Goal: Check status: Check status

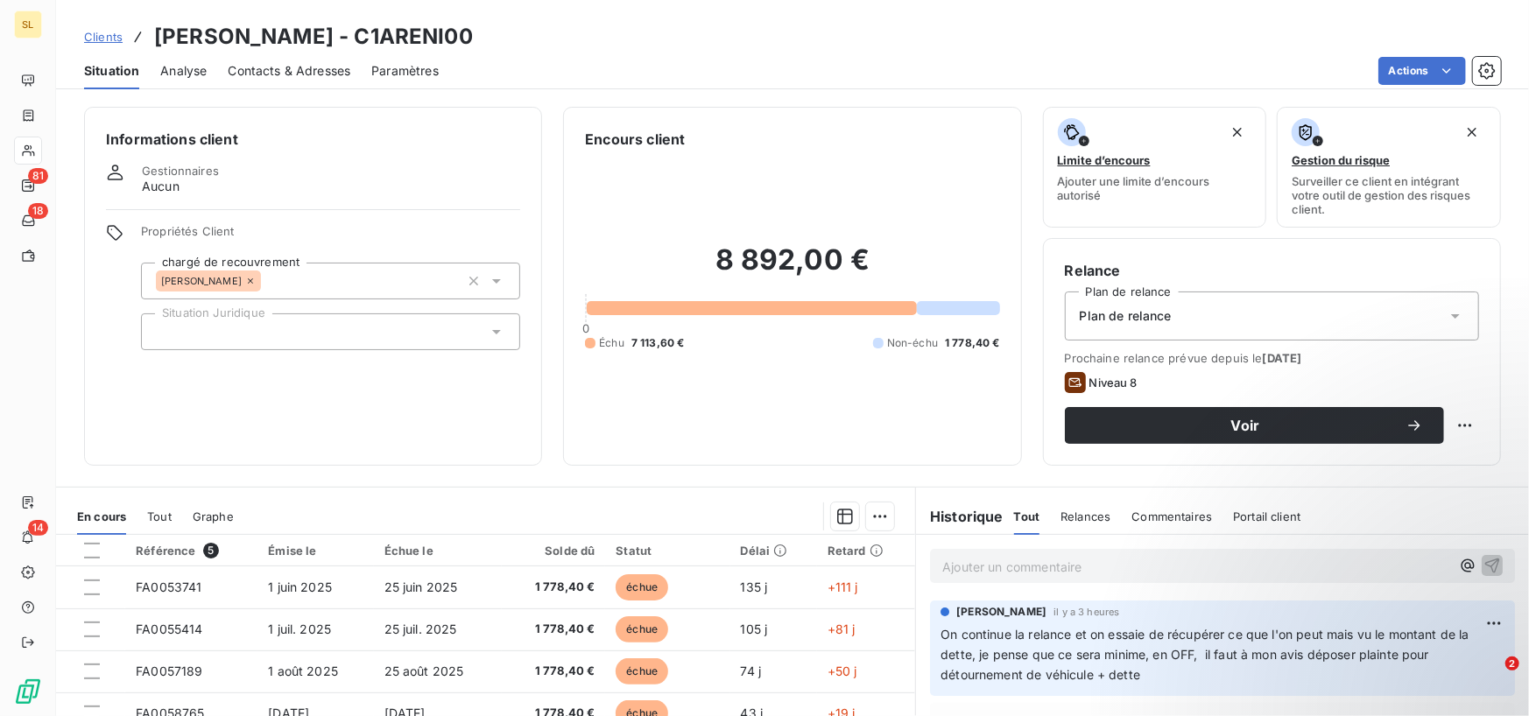
scroll to position [88, 0]
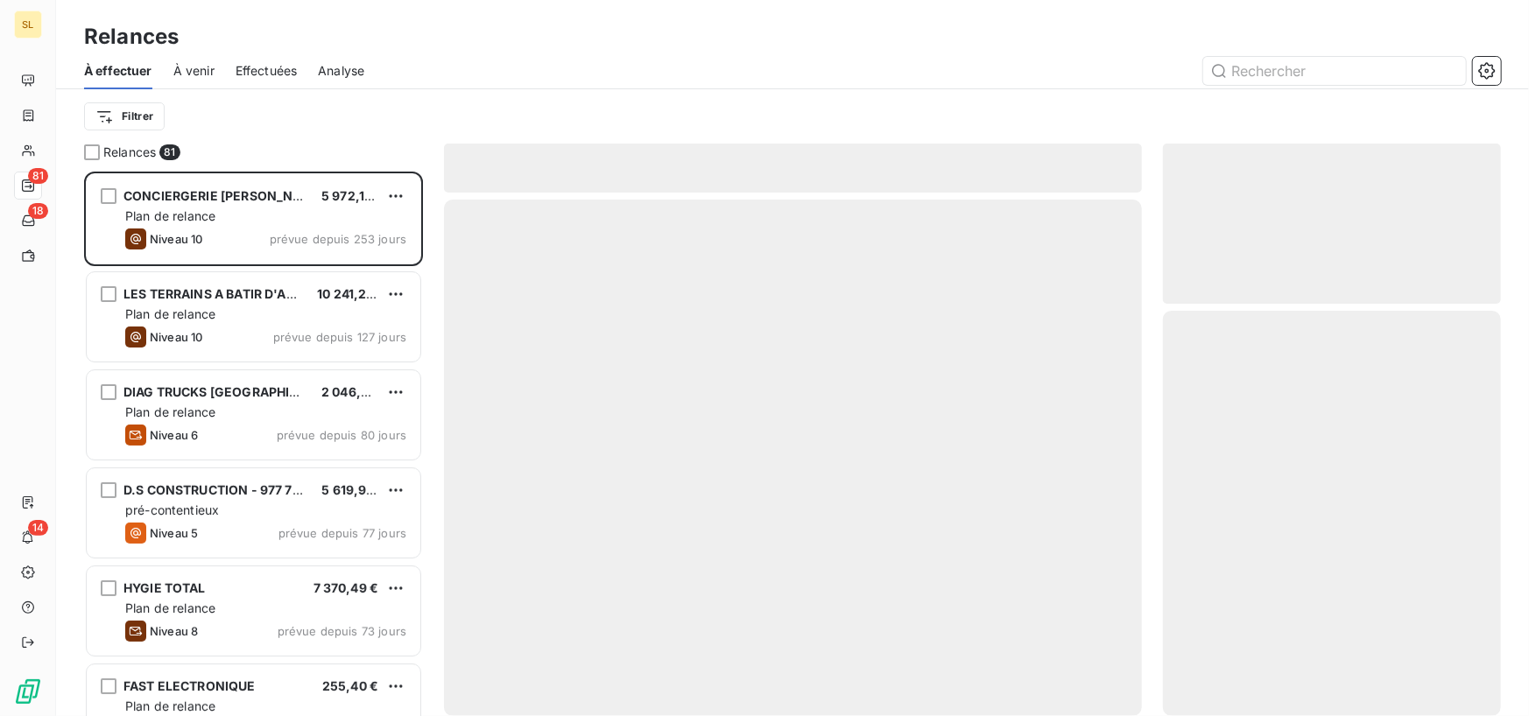
scroll to position [532, 325]
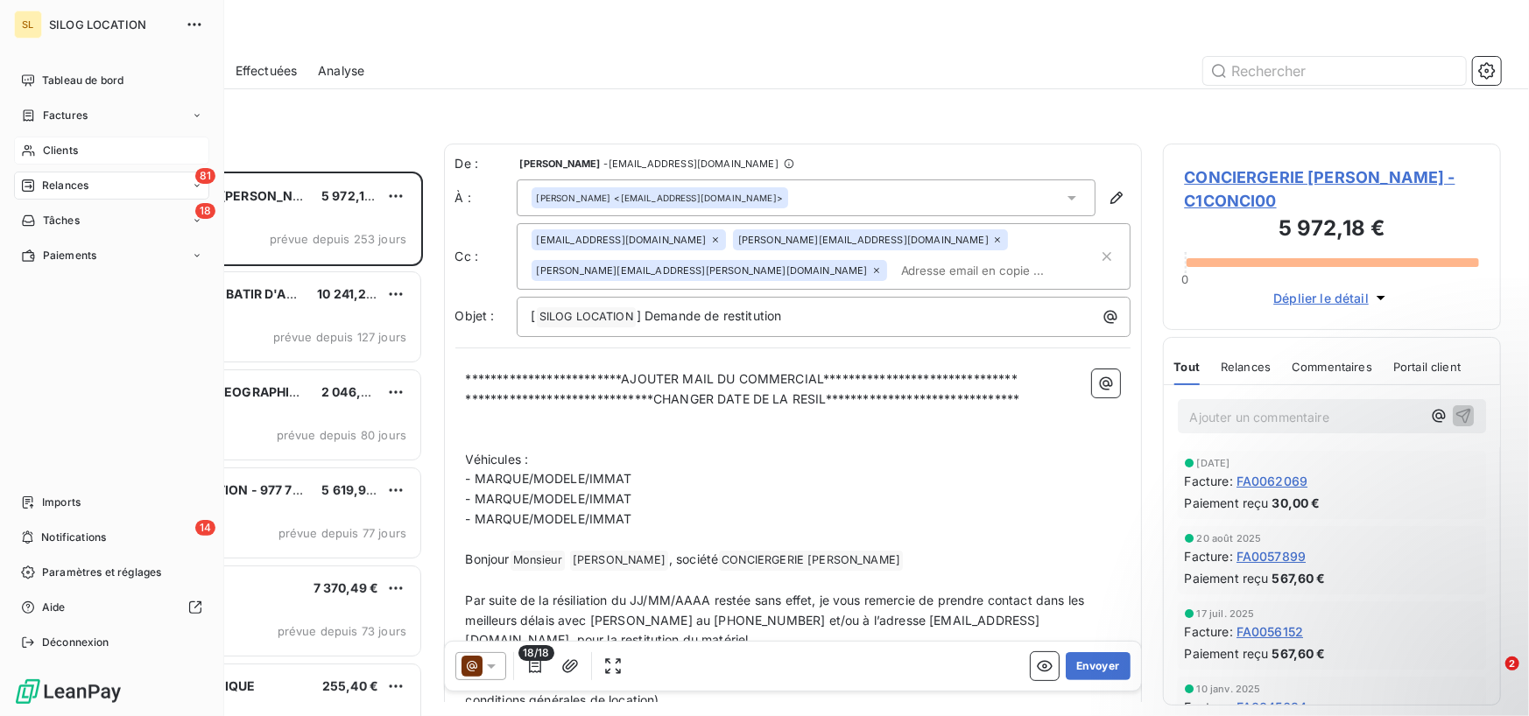
click at [86, 157] on div "Clients" at bounding box center [111, 151] width 195 height 28
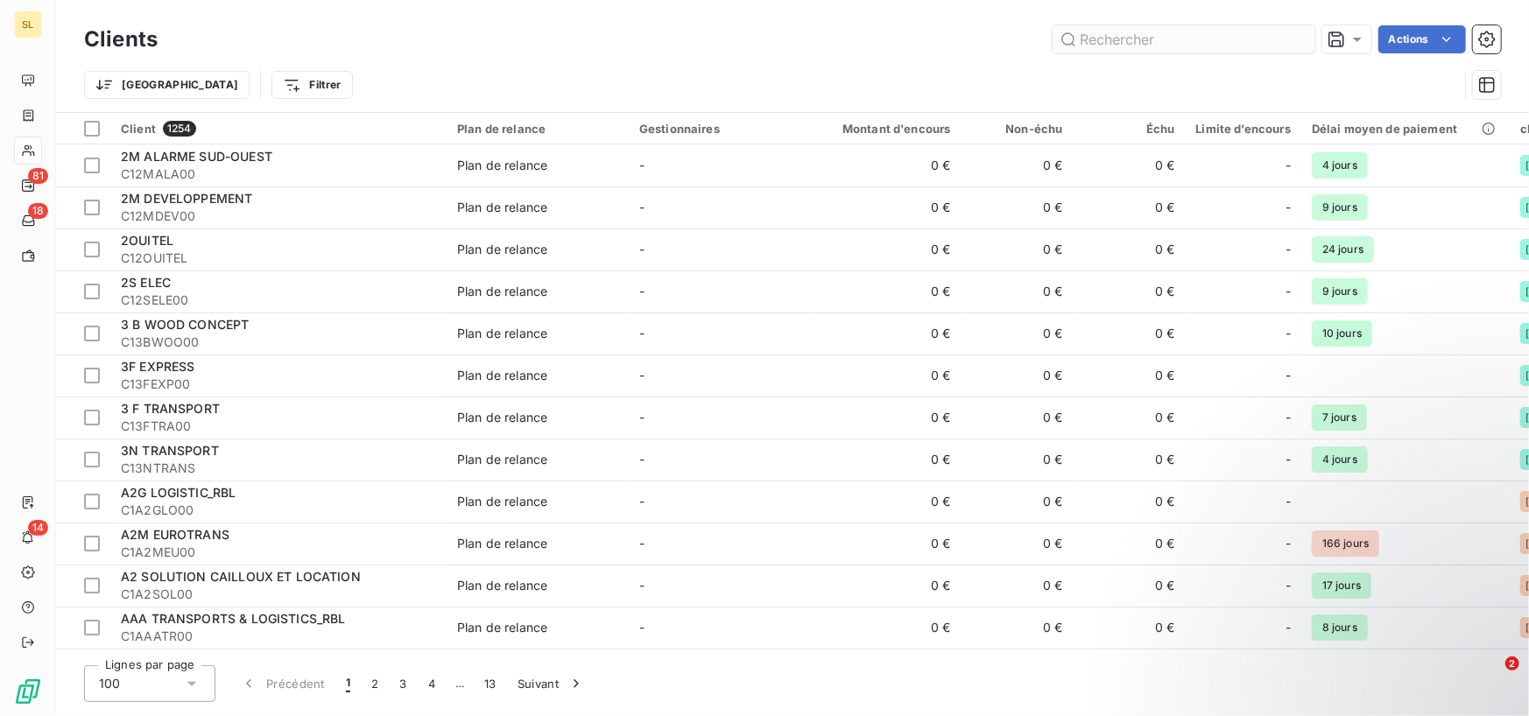
click at [1096, 37] on input "text" at bounding box center [1184, 39] width 263 height 28
type input "n"
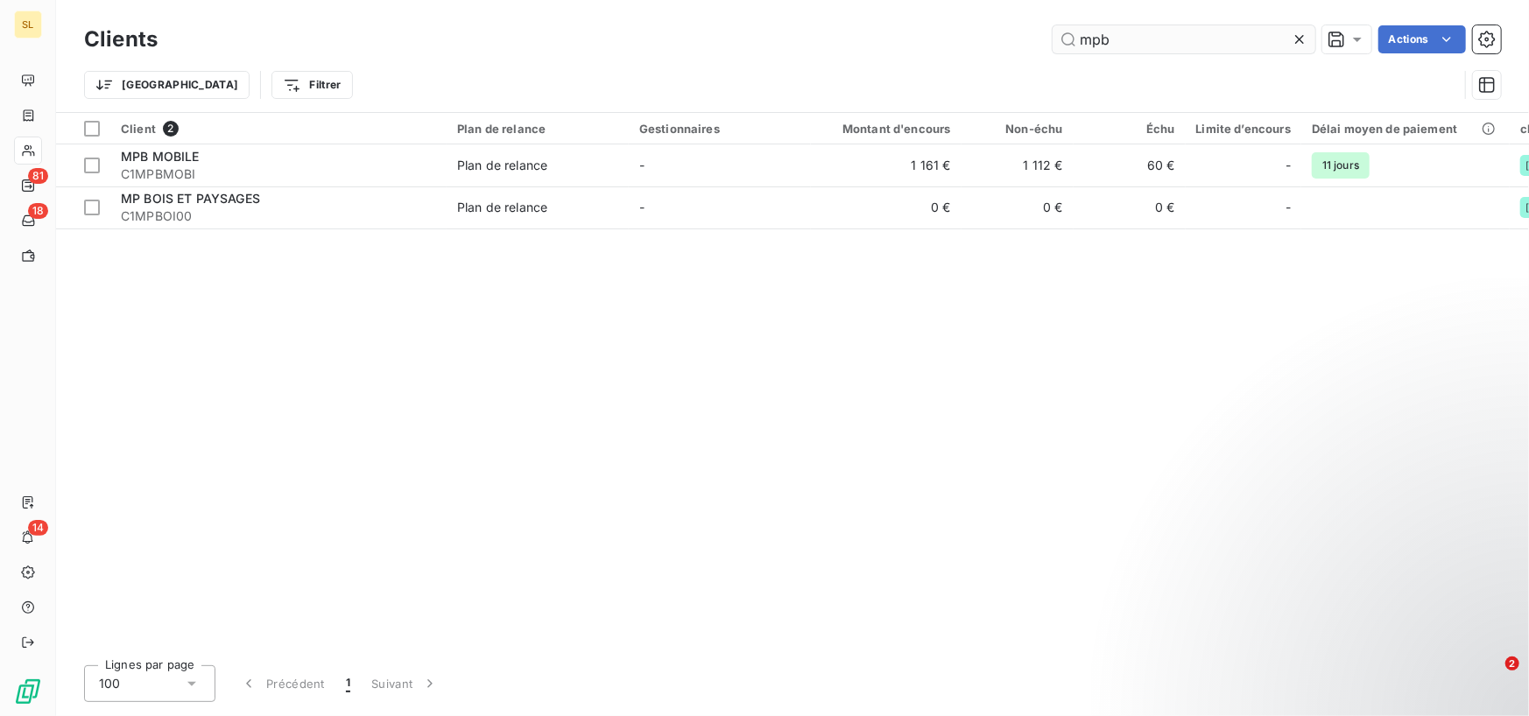
type input "mpb"
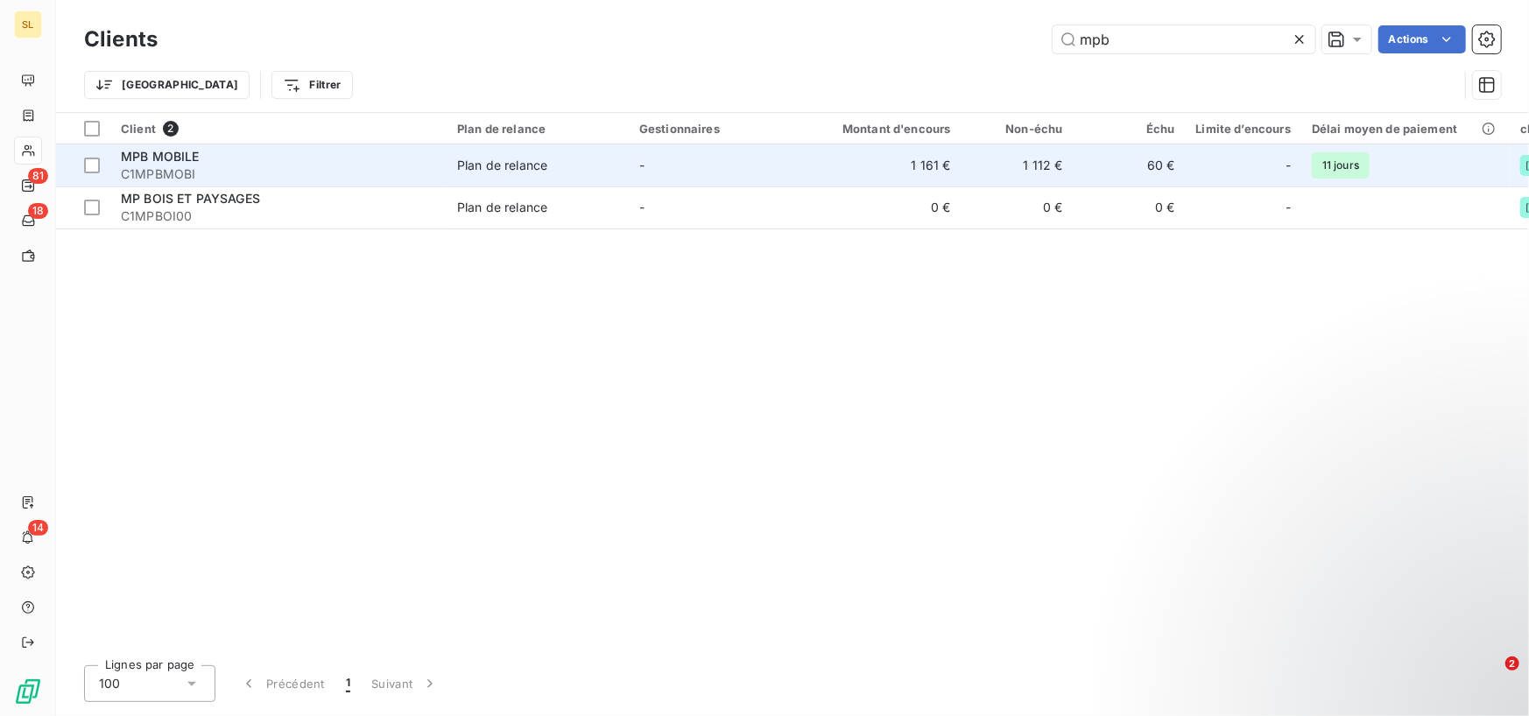
click at [140, 167] on span "C1MPBMOBI" at bounding box center [278, 175] width 315 height 18
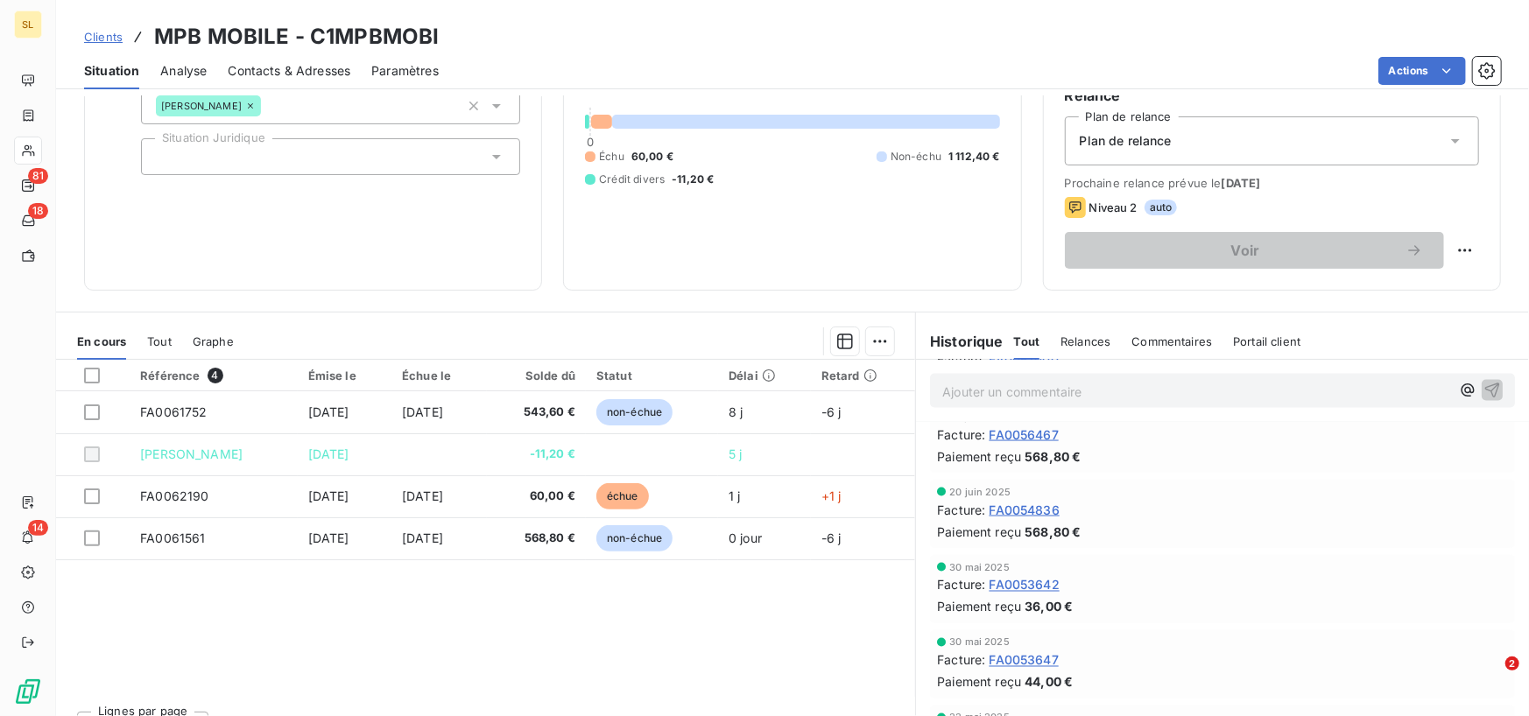
scroll to position [1682, 0]
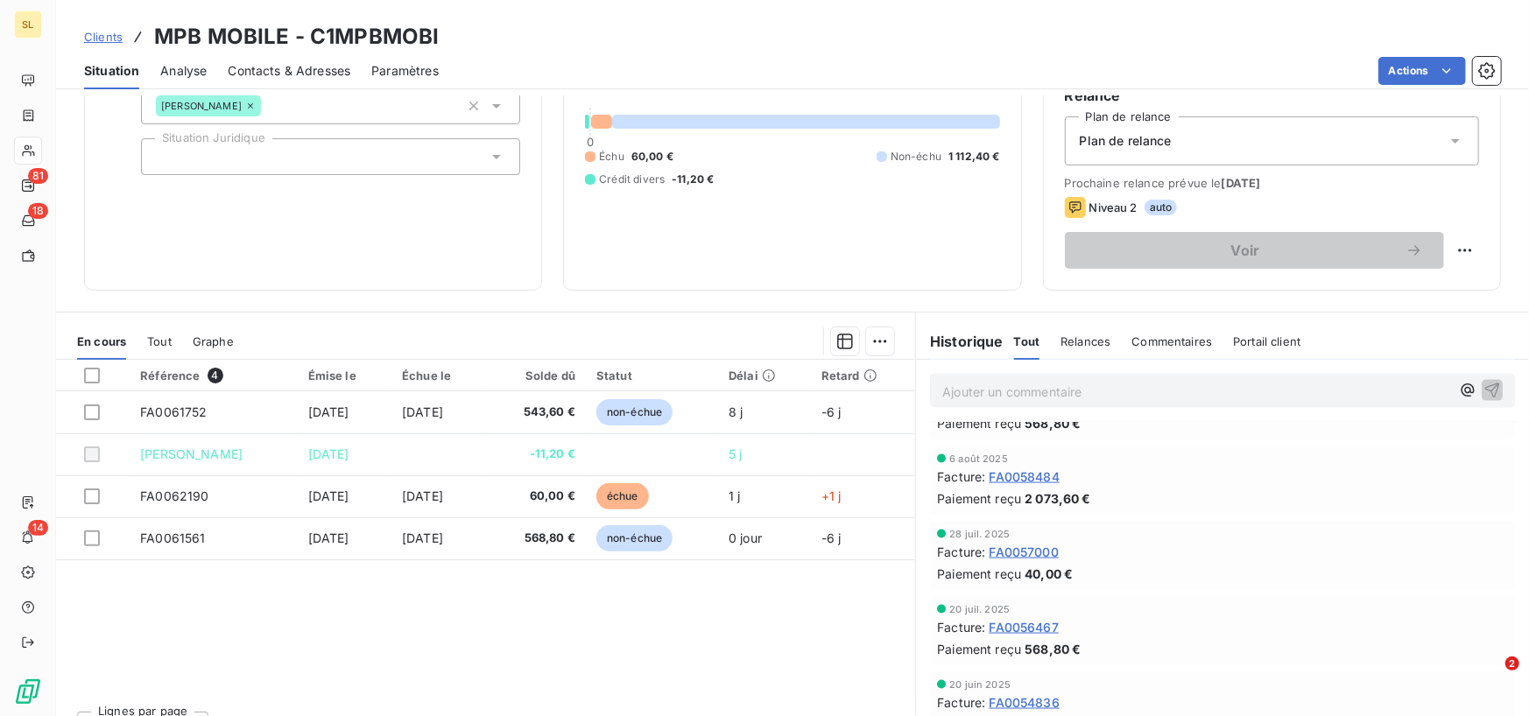
click at [1190, 335] on span "Commentaires" at bounding box center [1172, 342] width 81 height 14
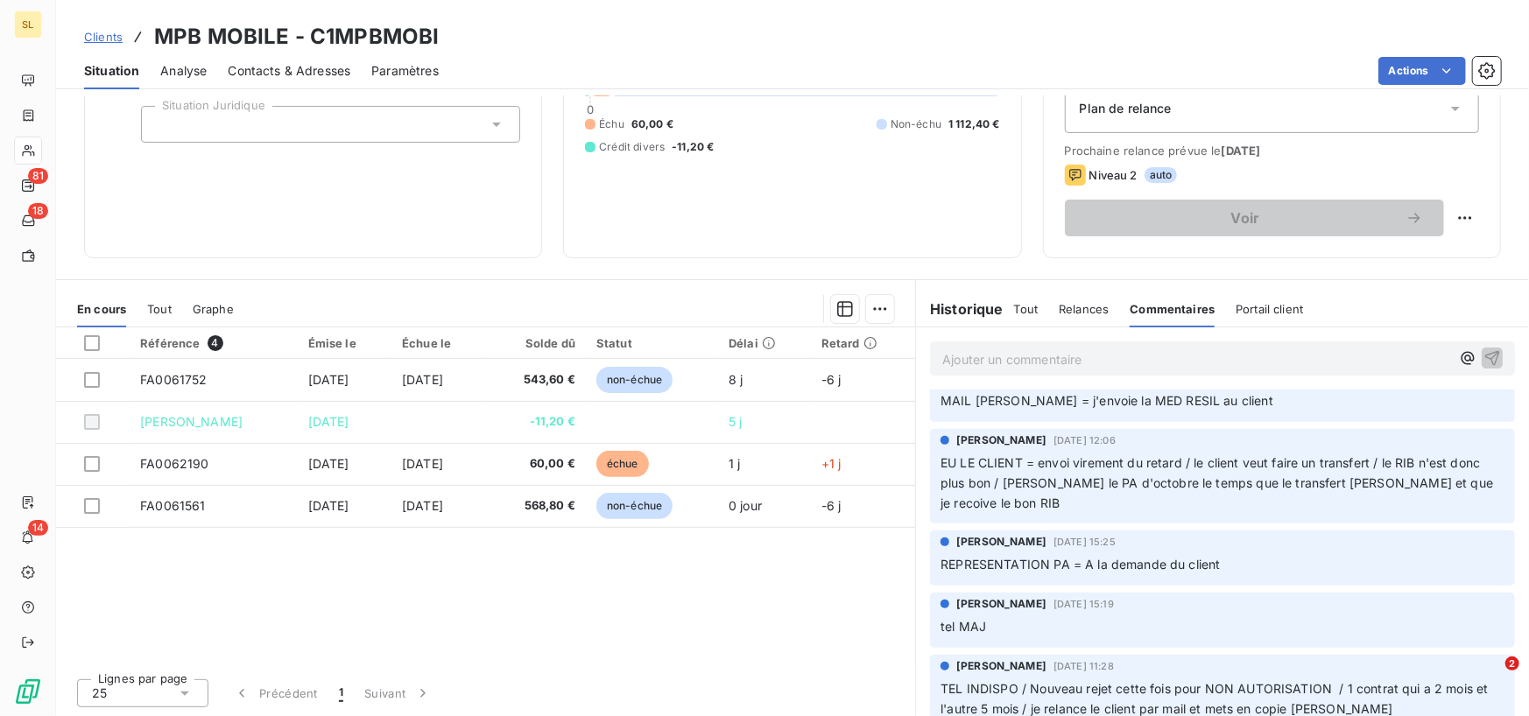
scroll to position [0, 0]
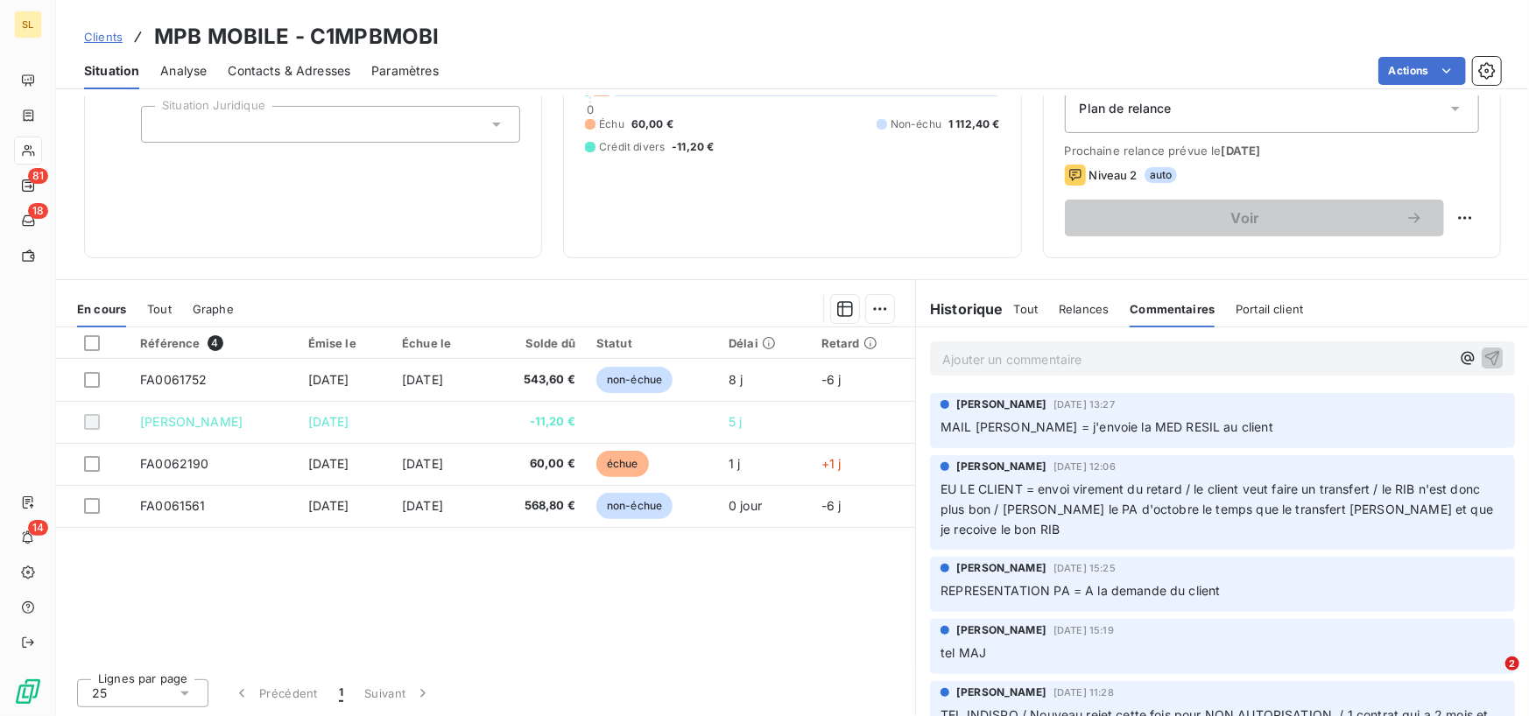
click at [1075, 307] on span "Relances" at bounding box center [1084, 309] width 50 height 14
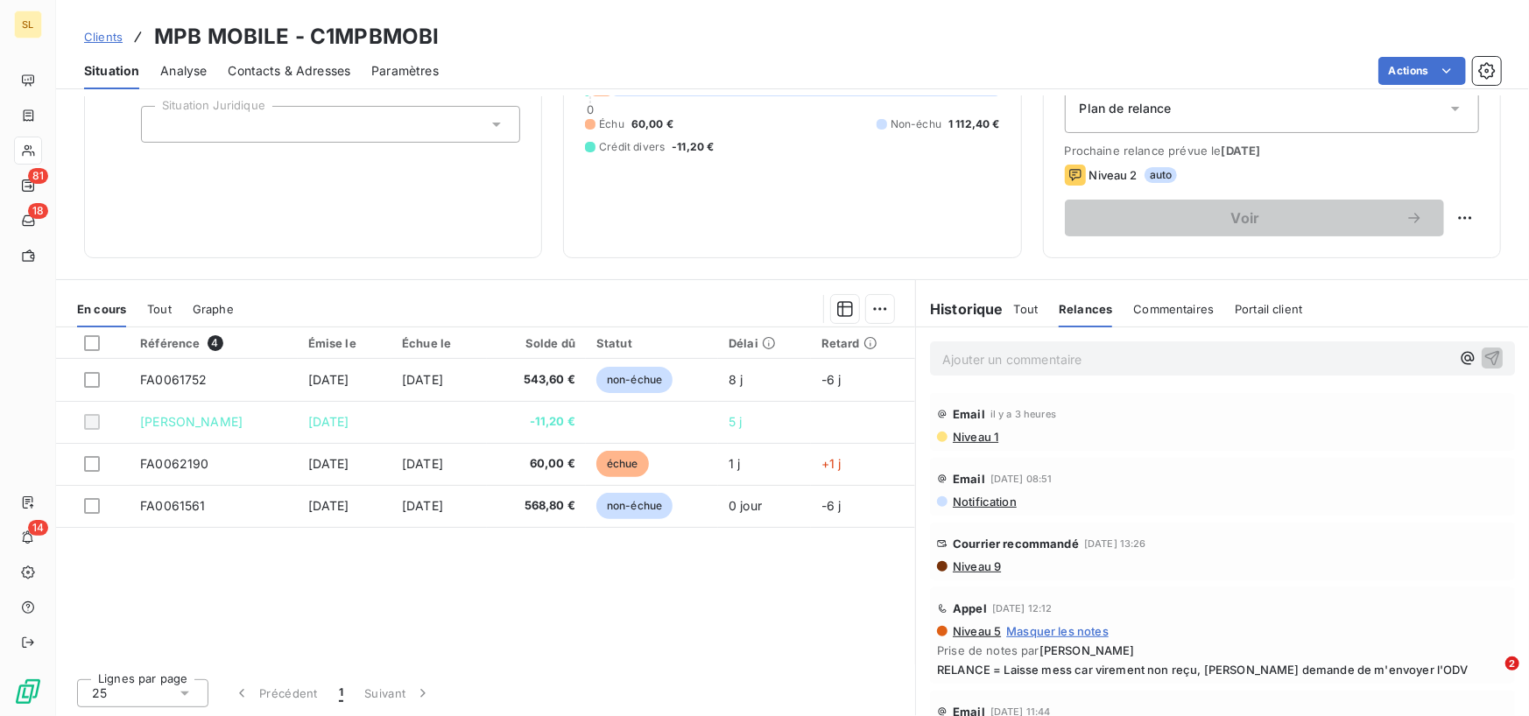
click at [1014, 308] on span "Tout" at bounding box center [1026, 309] width 25 height 14
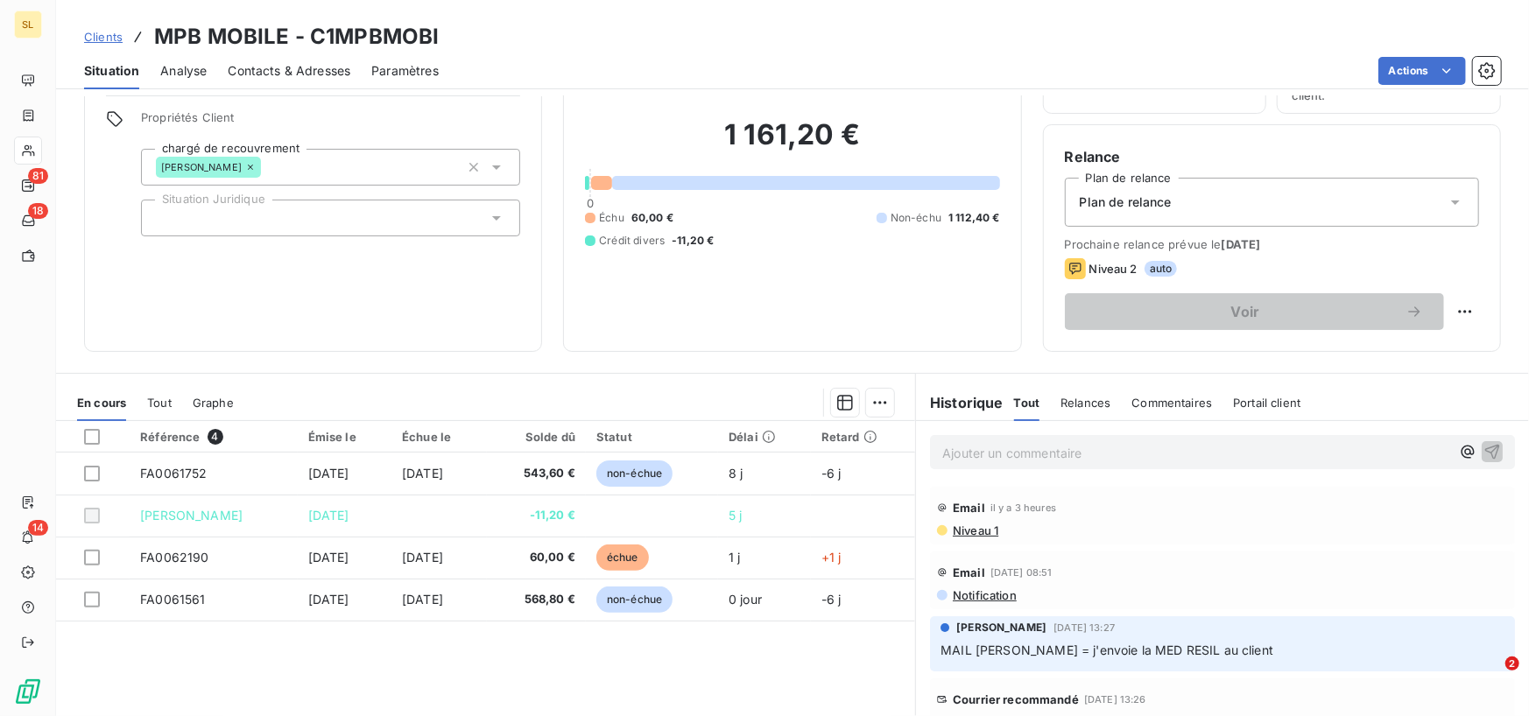
scroll to position [32, 0]
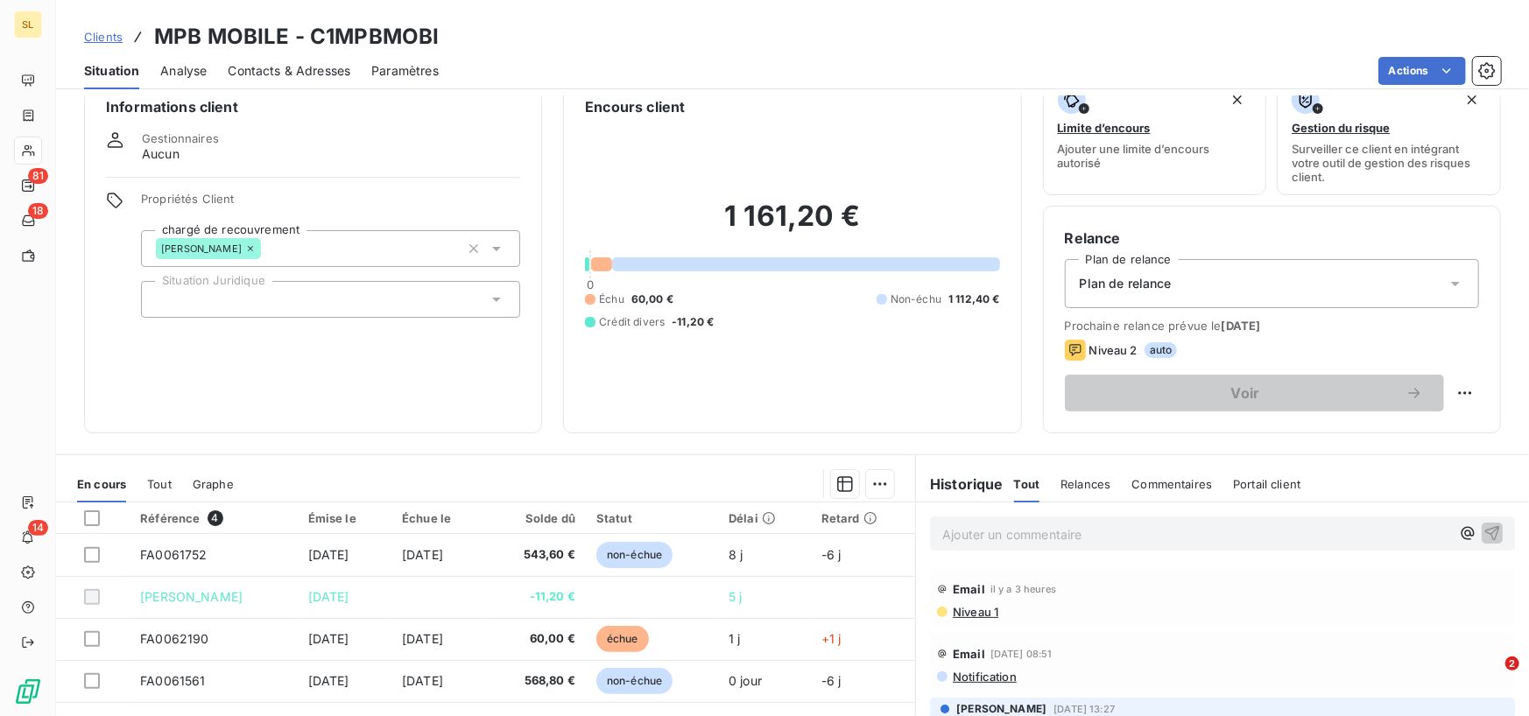
click at [1176, 490] on span "Commentaires" at bounding box center [1172, 484] width 81 height 14
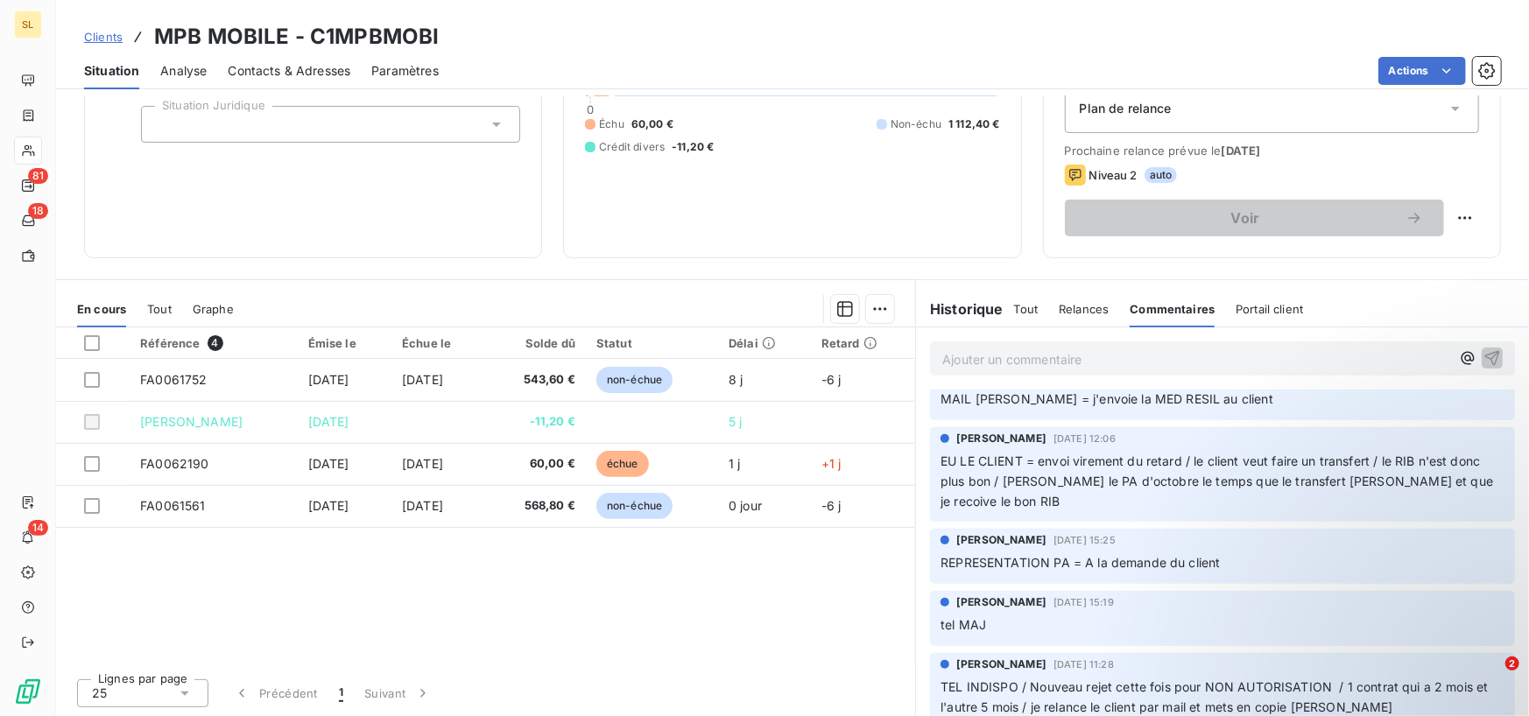
scroll to position [0, 0]
